Goal: Task Accomplishment & Management: Complete application form

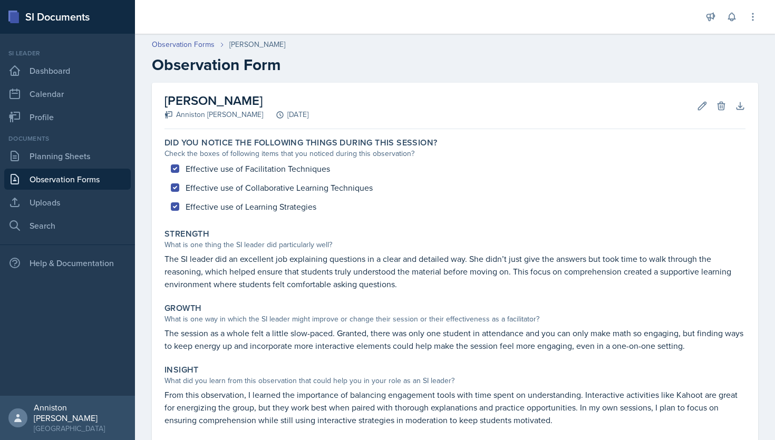
scroll to position [121, 0]
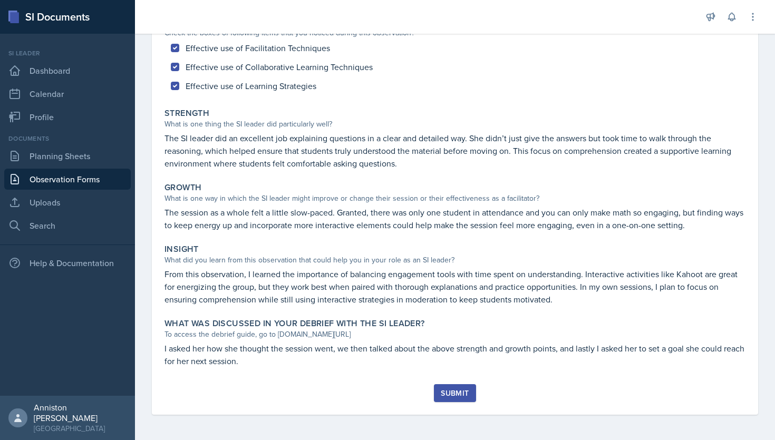
click at [460, 389] on div "Submit" at bounding box center [455, 393] width 28 height 8
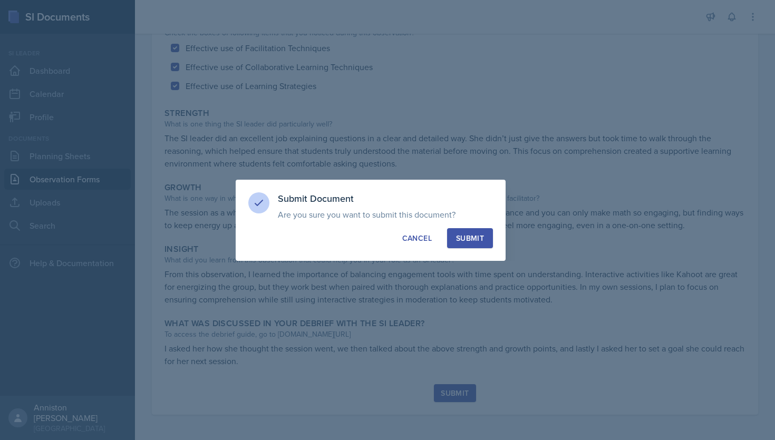
click at [470, 236] on div "Submit" at bounding box center [470, 238] width 28 height 11
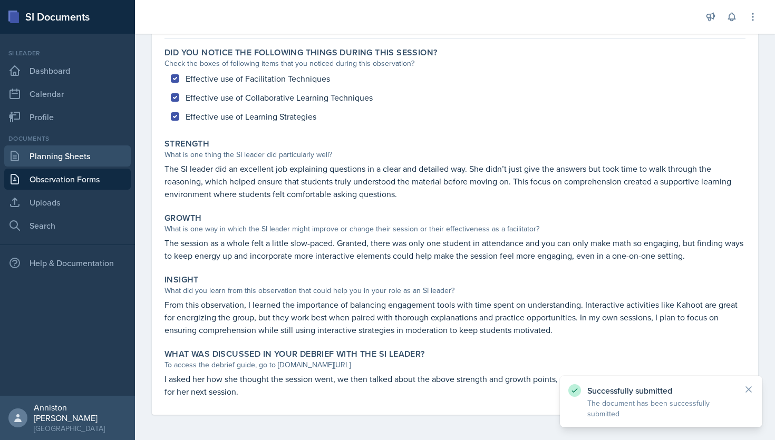
click at [94, 160] on link "Planning Sheets" at bounding box center [67, 155] width 126 height 21
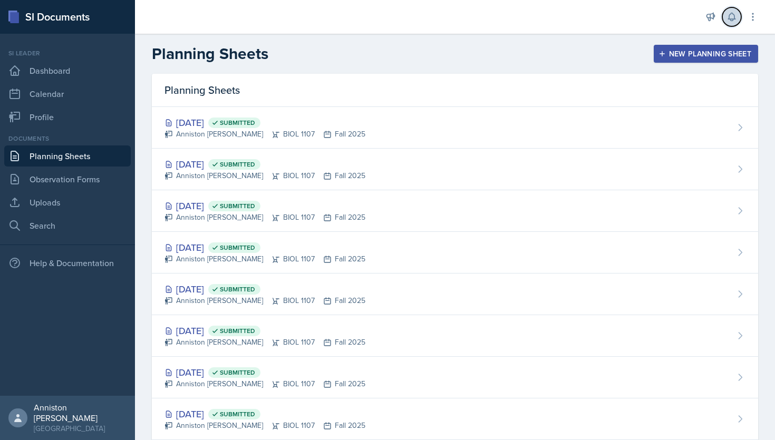
click at [731, 16] on icon at bounding box center [731, 17] width 11 height 11
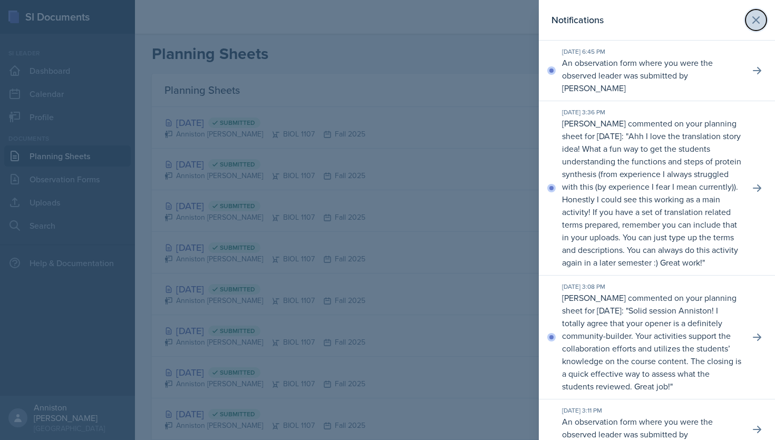
click at [757, 23] on icon at bounding box center [755, 20] width 13 height 13
